Goal: Task Accomplishment & Management: Manage account settings

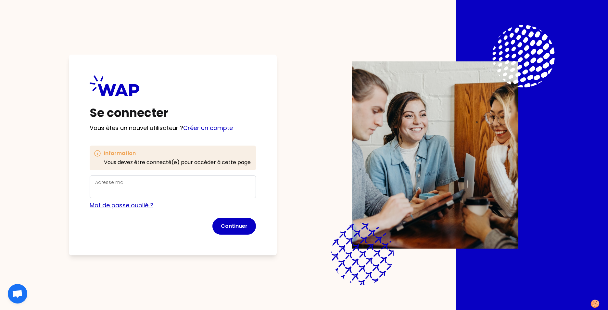
click at [115, 206] on link "Mot de passe oublié ?" at bounding box center [122, 205] width 64 height 8
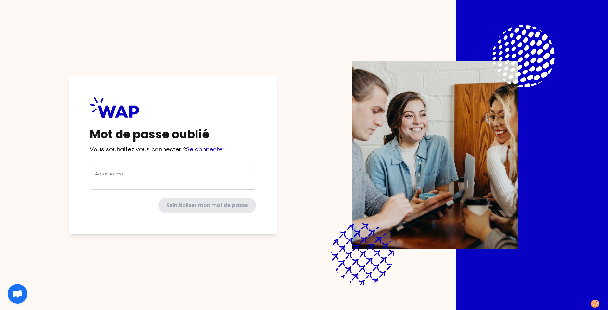
click at [151, 172] on div "Adresse mail" at bounding box center [172, 178] width 155 height 17
click at [211, 148] on link "Se connecter" at bounding box center [205, 149] width 39 height 8
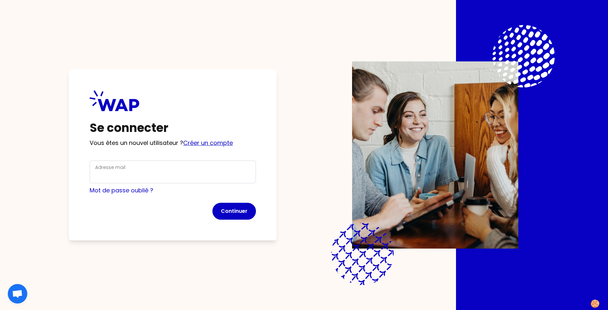
click at [204, 141] on link "Créer un compte" at bounding box center [208, 143] width 50 height 8
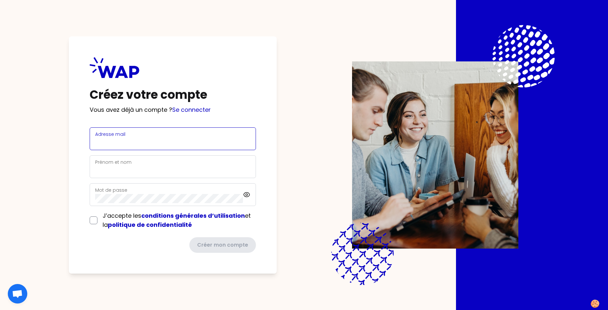
click at [147, 144] on input "Adresse mail" at bounding box center [172, 142] width 155 height 9
type input "[EMAIL_ADDRESS][PERSON_NAME][DOMAIN_NAME]"
click at [145, 168] on input "Prénom et nom" at bounding box center [172, 170] width 155 height 9
type input "Sarah Cothias"
click at [133, 193] on div "Mot de passe" at bounding box center [169, 194] width 148 height 17
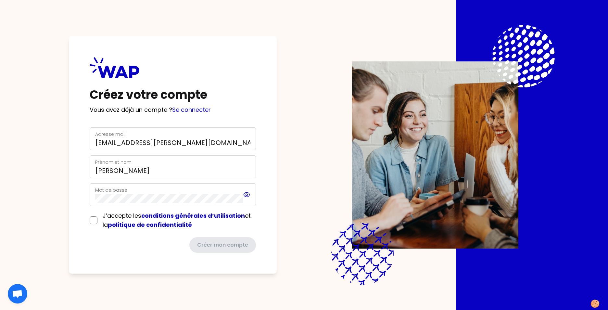
click at [247, 195] on icon at bounding box center [247, 194] width 2 height 2
click at [97, 219] on input "checkbox" at bounding box center [94, 220] width 8 height 8
checkbox input "true"
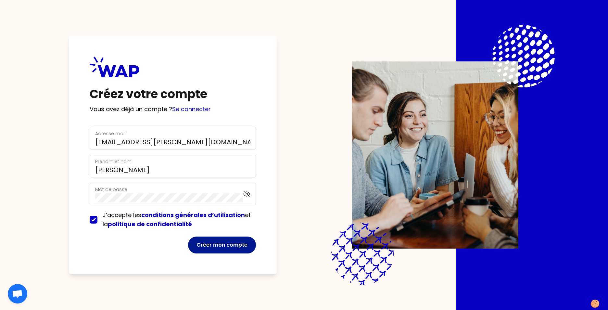
click at [205, 246] on button "Créer mon compte" at bounding box center [222, 244] width 68 height 17
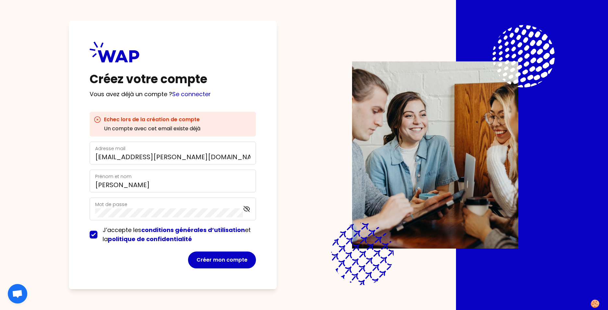
click at [142, 69] on div "Créez votre compte Vous avez déjà un compte ? Se connecter Echec lors de la cré…" at bounding box center [173, 155] width 208 height 268
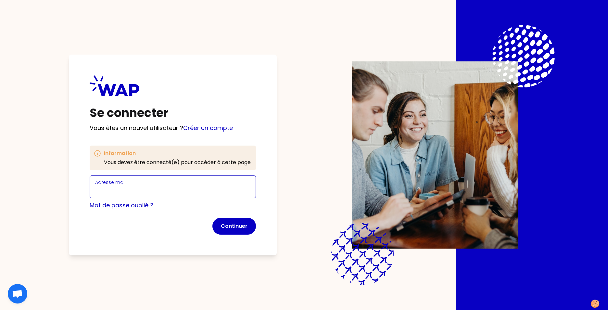
click at [155, 187] on input "Adresse mail" at bounding box center [172, 190] width 155 height 9
type input "[EMAIL_ADDRESS][PERSON_NAME][DOMAIN_NAME]"
click at [104, 204] on link "Mot de passe oublié ?" at bounding box center [122, 205] width 64 height 8
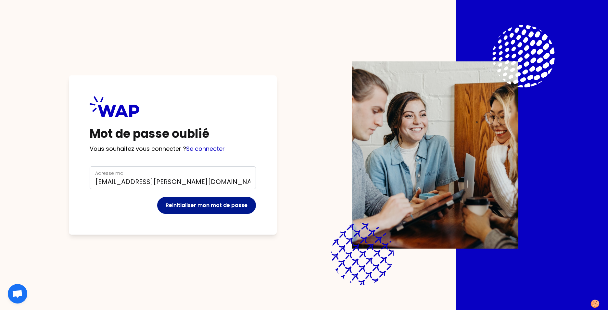
click at [219, 208] on button "Reinitialiser mon mot de passe" at bounding box center [206, 205] width 99 height 17
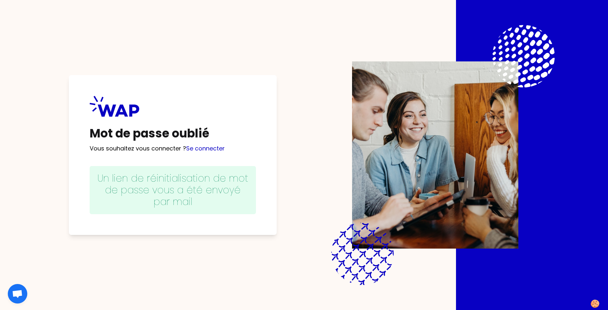
click at [119, 177] on p "Un lien de réinitialisation de mot de passe vous a été envoyé par mail" at bounding box center [173, 190] width 166 height 48
drag, startPoint x: 444, startPoint y: 87, endPoint x: 408, endPoint y: 81, distance: 36.5
click at [444, 87] on img at bounding box center [435, 154] width 166 height 187
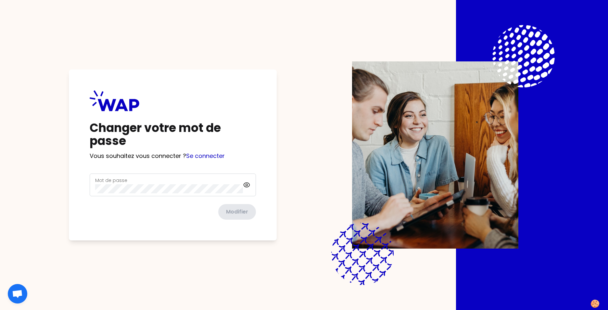
click at [160, 202] on form "Mot de passe Modifier" at bounding box center [173, 196] width 166 height 46
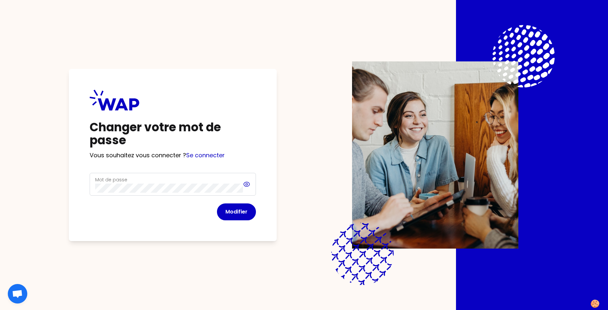
click at [245, 185] on icon at bounding box center [246, 184] width 7 height 8
click at [238, 219] on button "Modifier" at bounding box center [236, 211] width 39 height 17
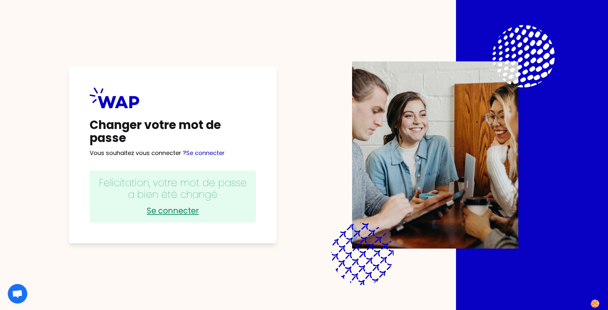
click at [175, 214] on link "Se connecter" at bounding box center [172, 210] width 153 height 10
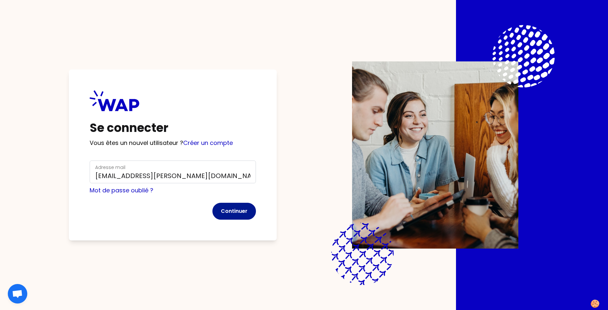
click at [233, 215] on button "Continuer" at bounding box center [233, 211] width 43 height 17
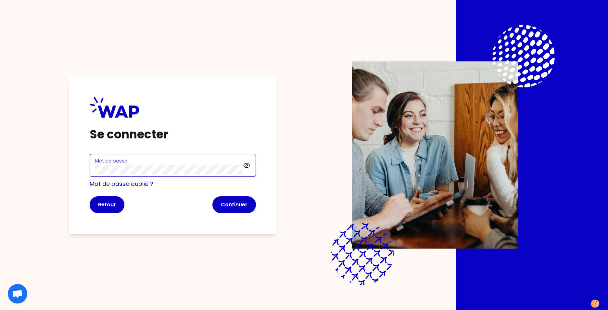
click button "Continuer" at bounding box center [233, 204] width 43 height 17
